Goal: Obtain resource: Download file/media

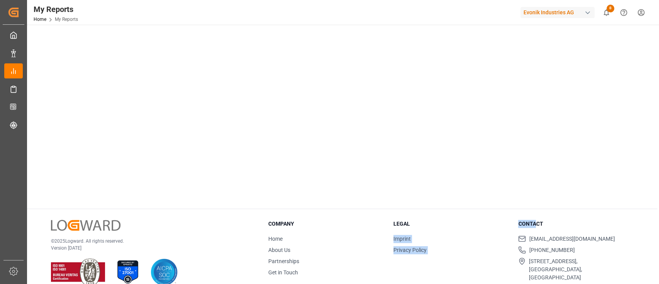
scroll to position [182, 0]
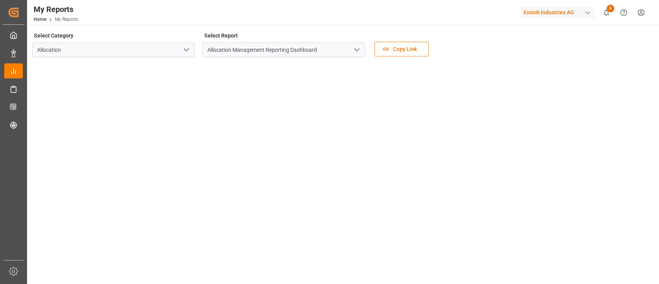
click at [658, 148] on div at bounding box center [329, 142] width 659 height 284
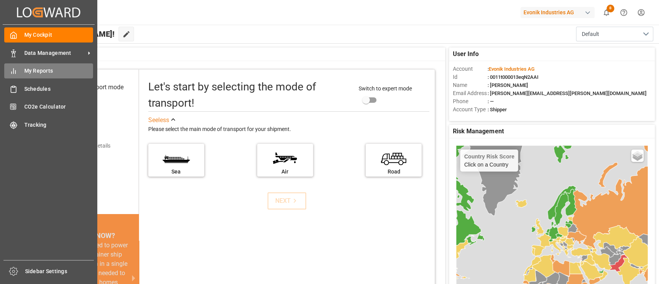
click at [49, 70] on span "My Reports" at bounding box center [58, 71] width 69 height 8
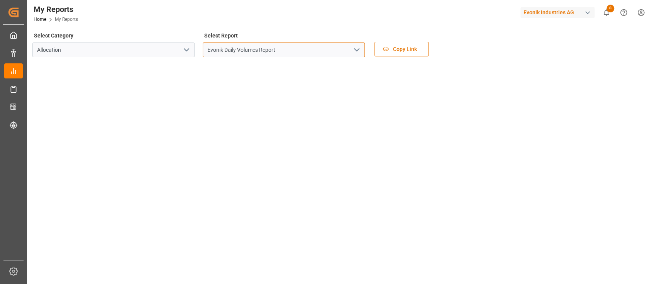
click at [362, 54] on input "Evonik Daily Volumes Report" at bounding box center [284, 49] width 162 height 15
click at [360, 54] on icon "open menu" at bounding box center [356, 49] width 9 height 9
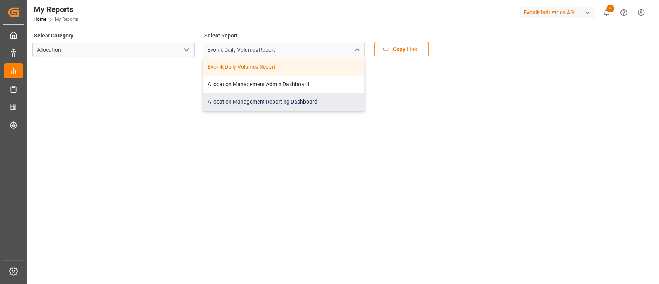
click at [274, 106] on div "Allocation Management Reporting Dashboard" at bounding box center [283, 101] width 161 height 17
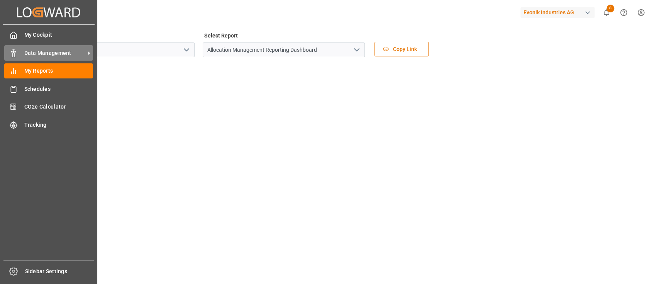
click at [36, 50] on span "Data Management" at bounding box center [54, 53] width 61 height 8
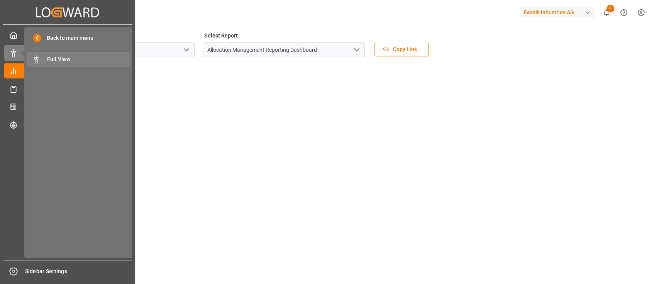
click at [55, 60] on span "Full View" at bounding box center [88, 59] width 83 height 8
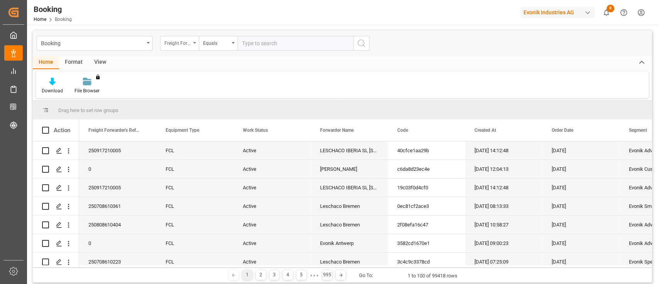
click at [195, 45] on div "Freight Forwarder's Reference No." at bounding box center [179, 43] width 39 height 15
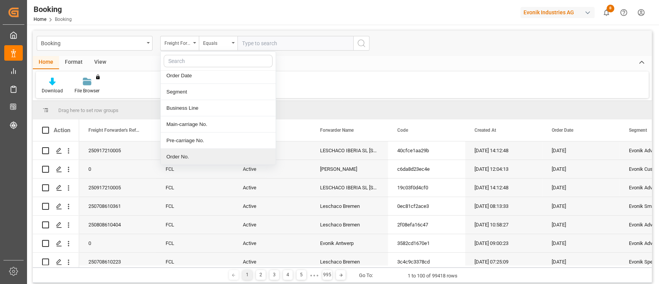
scroll to position [117, 0]
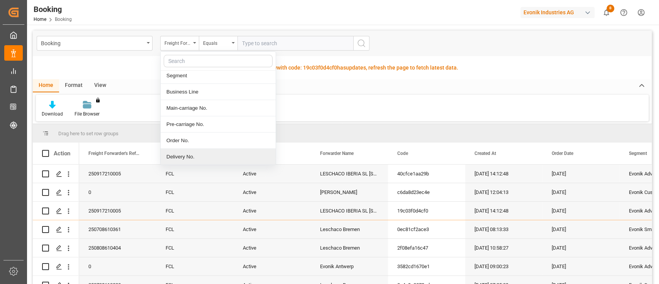
click at [179, 154] on div "Delivery No." at bounding box center [218, 157] width 115 height 16
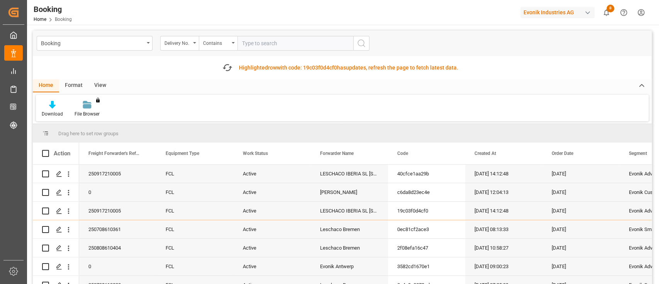
click at [262, 41] on input "text" at bounding box center [295, 43] width 116 height 15
type input "3011522932"
click at [363, 42] on icon "search button" at bounding box center [361, 43] width 9 height 9
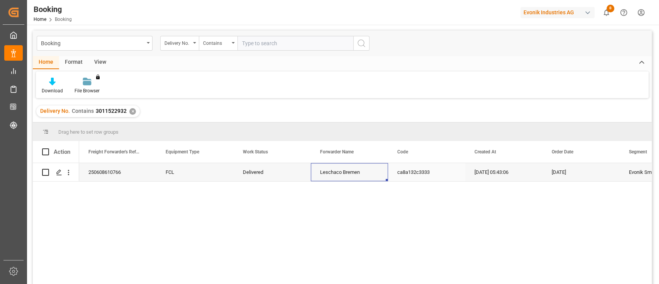
click at [343, 176] on div "Leschaco Bremen" at bounding box center [349, 172] width 77 height 18
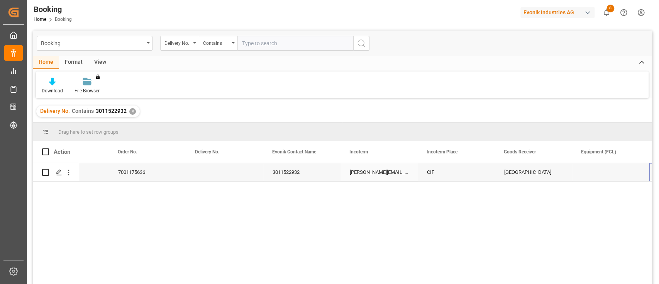
scroll to position [0, 820]
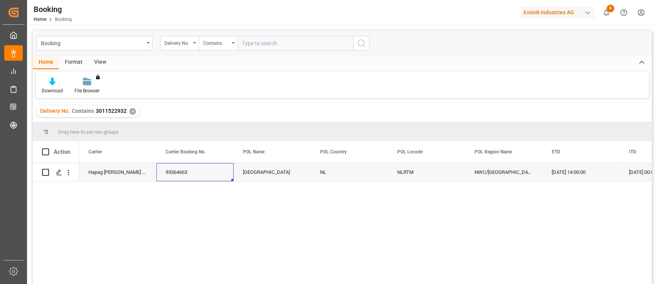
click at [130, 109] on div "✕" at bounding box center [132, 111] width 7 height 7
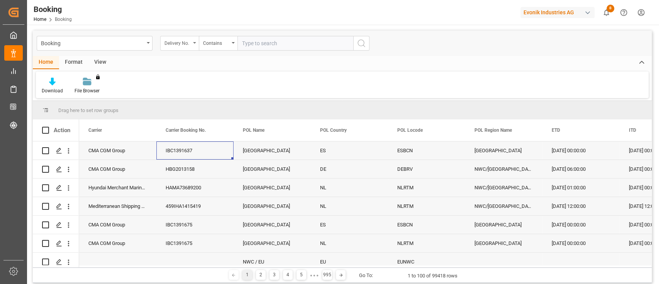
click at [194, 42] on icon "open menu" at bounding box center [194, 43] width 3 height 2
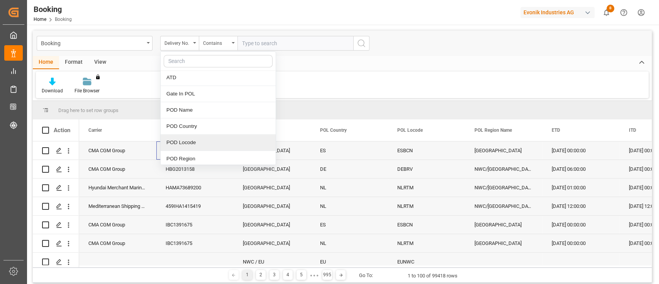
click at [192, 140] on div "POD Locode" at bounding box center [218, 142] width 115 height 16
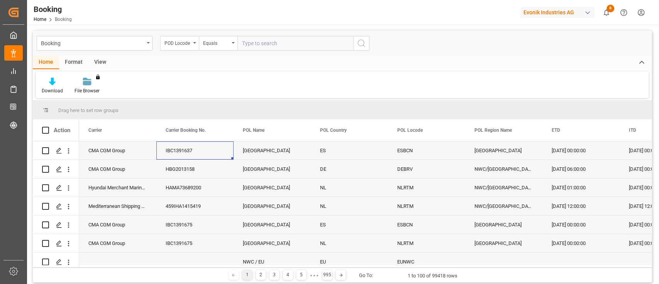
click at [268, 40] on input "text" at bounding box center [295, 43] width 116 height 15
type input "CNSHA"
click at [361, 42] on icon "search button" at bounding box center [361, 43] width 9 height 9
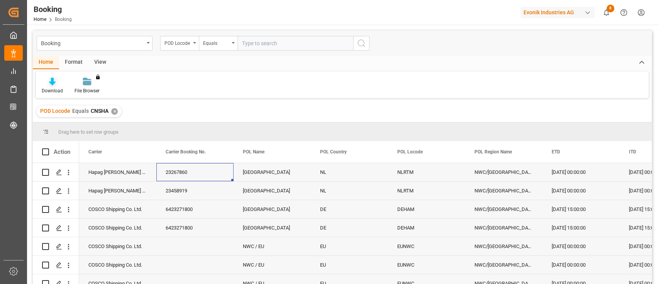
click at [52, 88] on div "Download" at bounding box center [52, 90] width 21 height 7
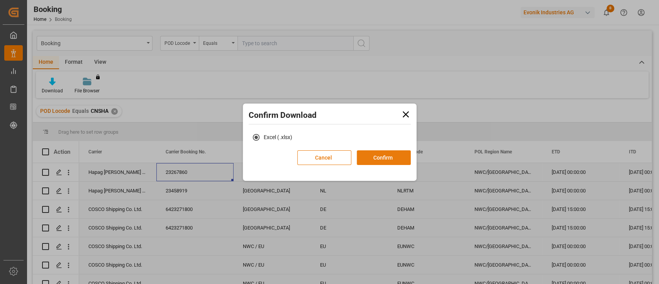
click at [382, 155] on button "Confirm" at bounding box center [384, 157] width 54 height 15
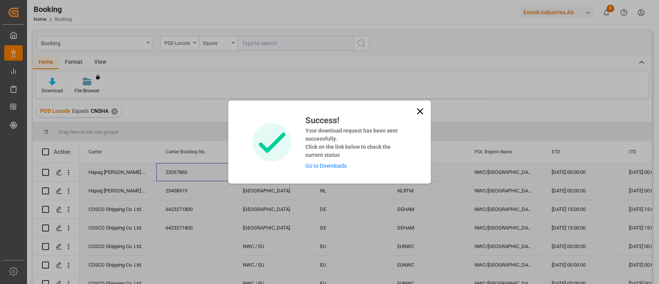
click at [328, 163] on link "Go to Downloads" at bounding box center [325, 166] width 41 height 6
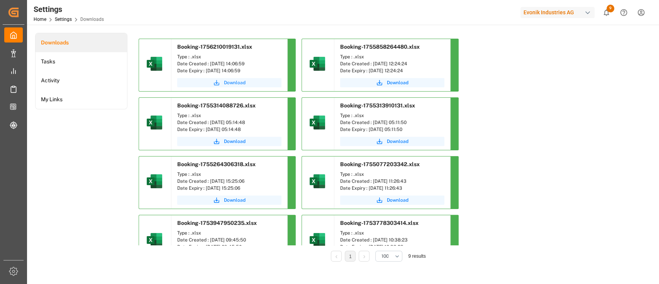
click at [235, 85] on span "Download" at bounding box center [235, 82] width 22 height 7
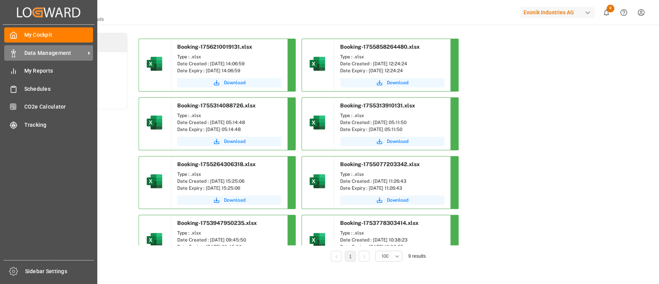
click at [47, 54] on span "Data Management" at bounding box center [54, 53] width 61 height 8
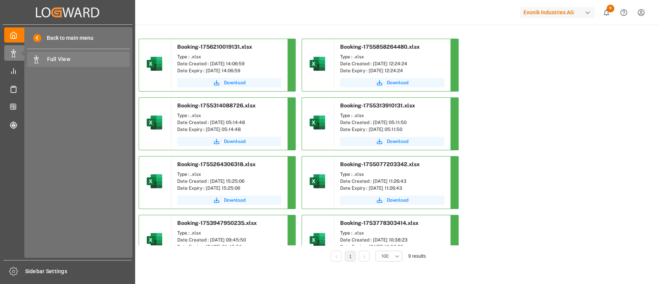
click at [66, 54] on div "Full View Full View" at bounding box center [78, 59] width 103 height 15
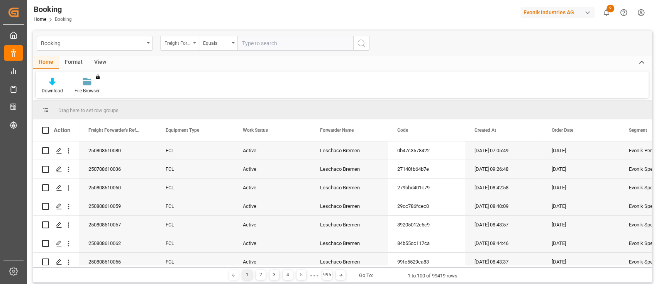
click at [193, 43] on icon "open menu" at bounding box center [194, 43] width 3 height 2
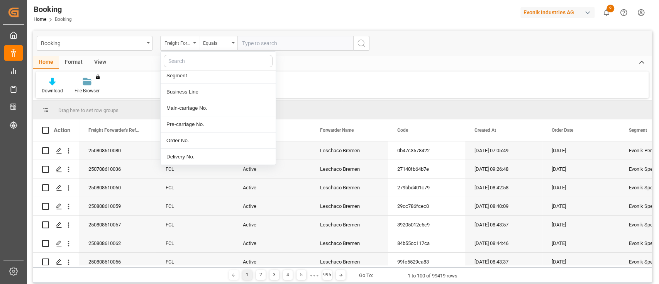
scroll to position [133, 0]
click at [170, 137] on div "Delivery No." at bounding box center [218, 140] width 115 height 16
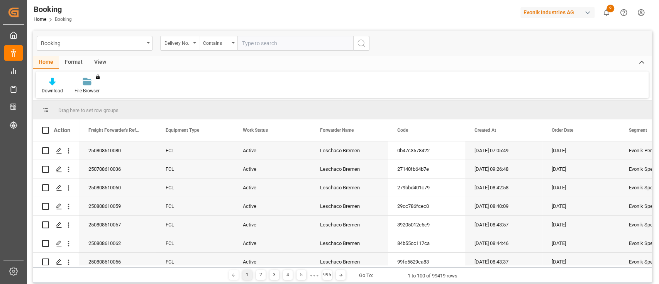
click at [260, 45] on input "text" at bounding box center [295, 43] width 116 height 15
type input "3011522932"
click at [359, 42] on icon "search button" at bounding box center [361, 43] width 9 height 9
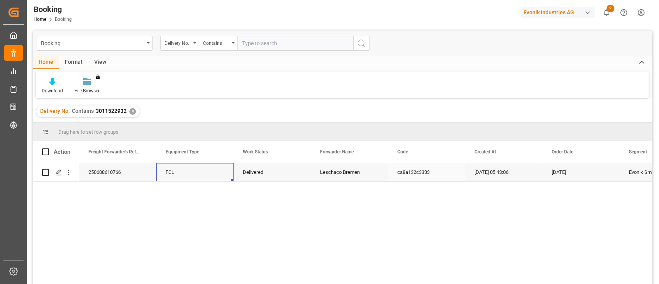
click at [180, 171] on div "FCL" at bounding box center [194, 172] width 77 height 18
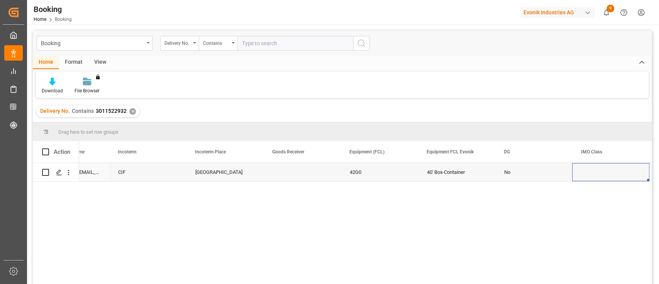
scroll to position [0, 1129]
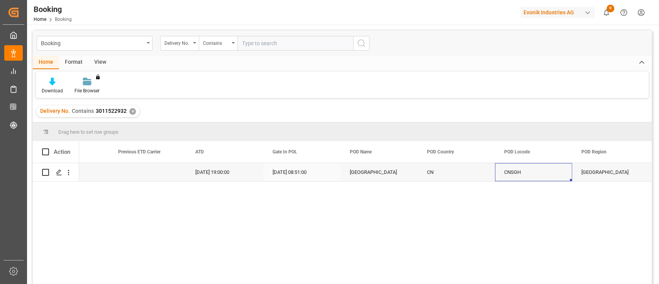
click at [180, 170] on div "Press SPACE to select this row." at bounding box center [147, 172] width 77 height 18
click at [131, 111] on div "✕" at bounding box center [132, 111] width 7 height 7
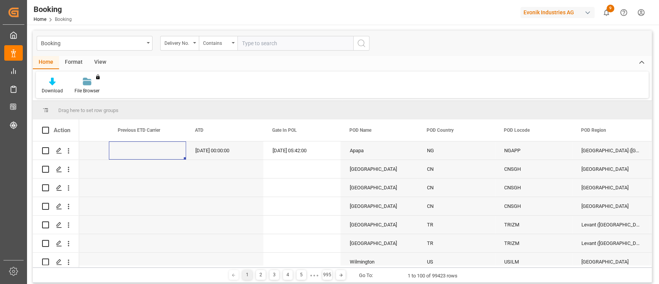
click at [194, 43] on icon "open menu" at bounding box center [194, 43] width 3 height 2
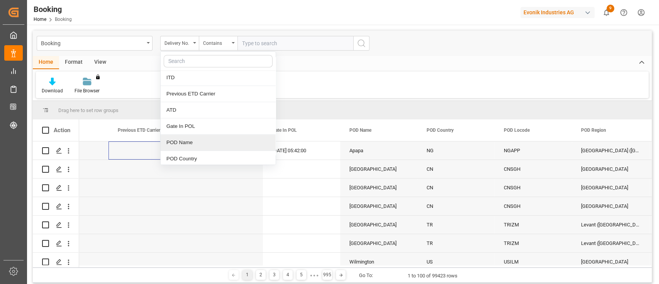
click at [187, 138] on div "POD Name" at bounding box center [218, 142] width 115 height 16
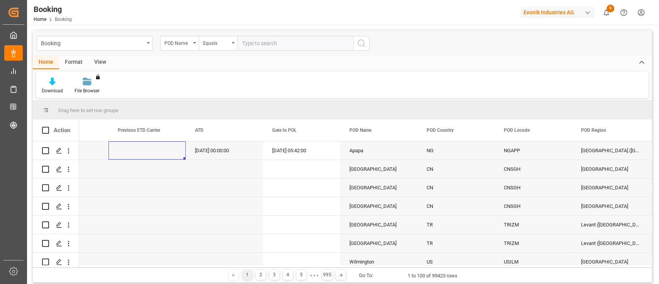
click at [270, 45] on input "text" at bounding box center [295, 43] width 116 height 15
type input "Shanghai"
click at [363, 42] on icon "search button" at bounding box center [361, 43] width 9 height 9
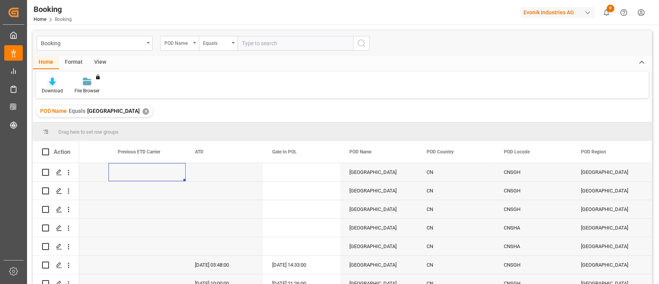
click at [50, 83] on icon at bounding box center [52, 82] width 7 height 8
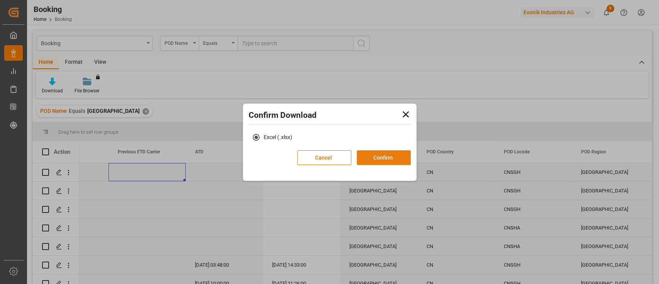
click at [380, 158] on button "Confirm" at bounding box center [384, 157] width 54 height 15
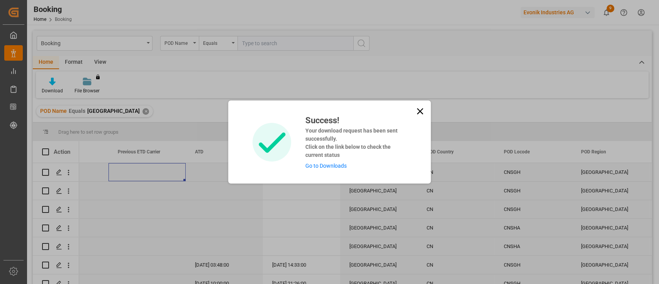
click at [331, 163] on link "Go to Downloads" at bounding box center [325, 166] width 41 height 6
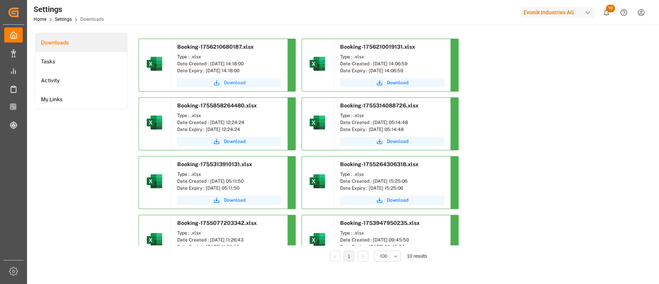
click at [222, 82] on button "Download" at bounding box center [229, 82] width 104 height 9
